Goal: Find specific page/section: Find specific page/section

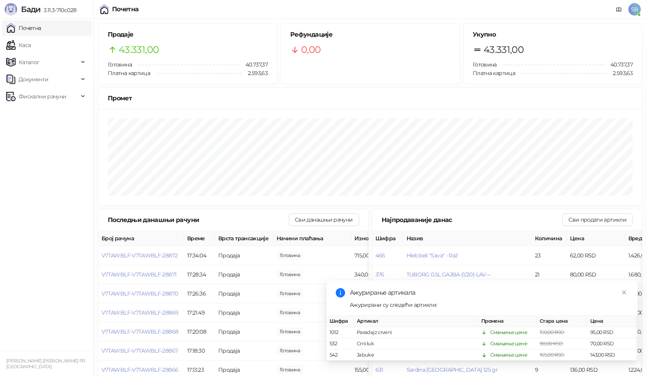
click at [21, 47] on link "Каса" at bounding box center [18, 45] width 25 height 16
drag, startPoint x: 0, startPoint y: 0, endPoint x: 22, endPoint y: 46, distance: 51.2
click at [22, 46] on link "Каса" at bounding box center [18, 45] width 25 height 16
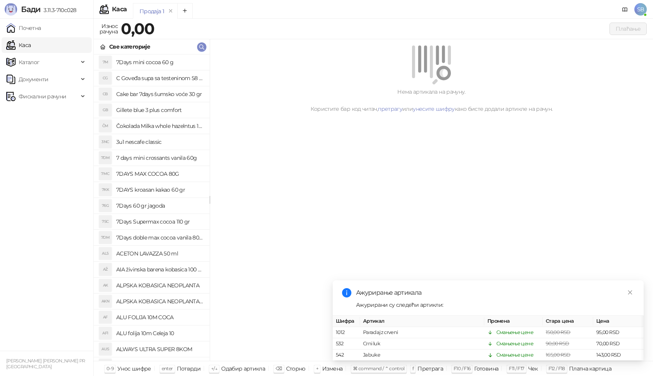
click at [23, 46] on link "Каса" at bounding box center [18, 45] width 25 height 16
click at [25, 31] on link "Почетна" at bounding box center [23, 28] width 35 height 16
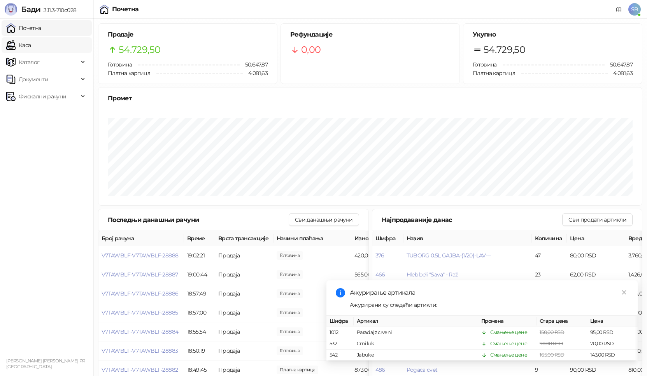
click at [15, 45] on link "Каса" at bounding box center [18, 45] width 25 height 16
